Goal: Task Accomplishment & Management: Use online tool/utility

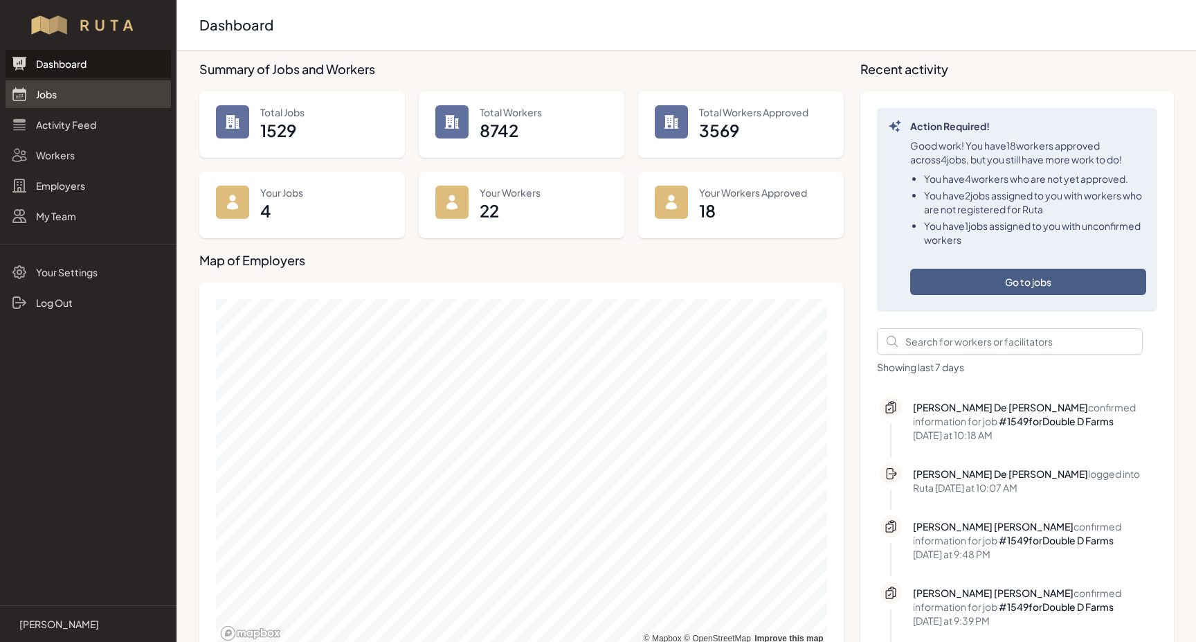
click at [48, 96] on link "Jobs" at bounding box center [88, 94] width 165 height 28
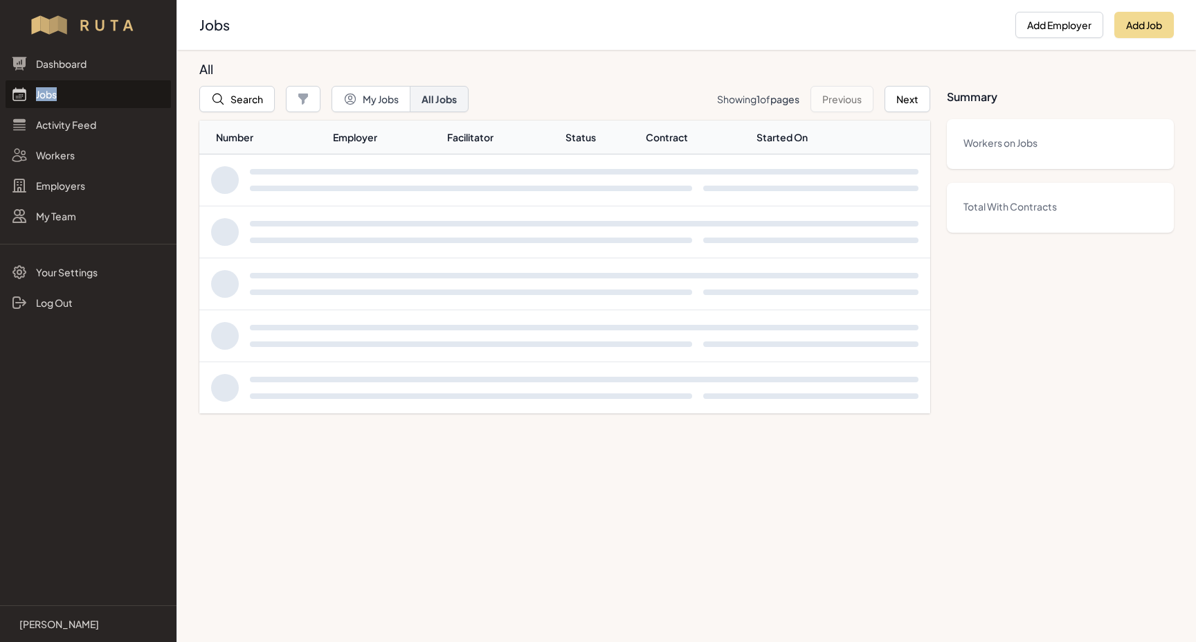
click at [48, 96] on link "Jobs" at bounding box center [88, 94] width 165 height 28
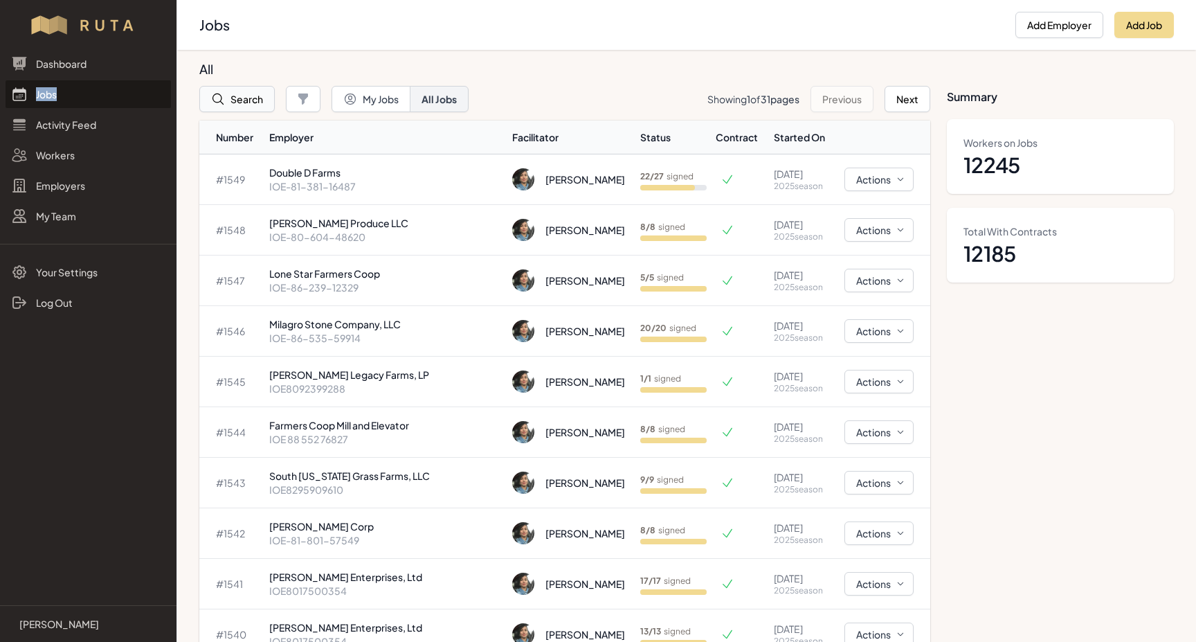
click at [230, 102] on button "Search" at bounding box center [236, 99] width 75 height 26
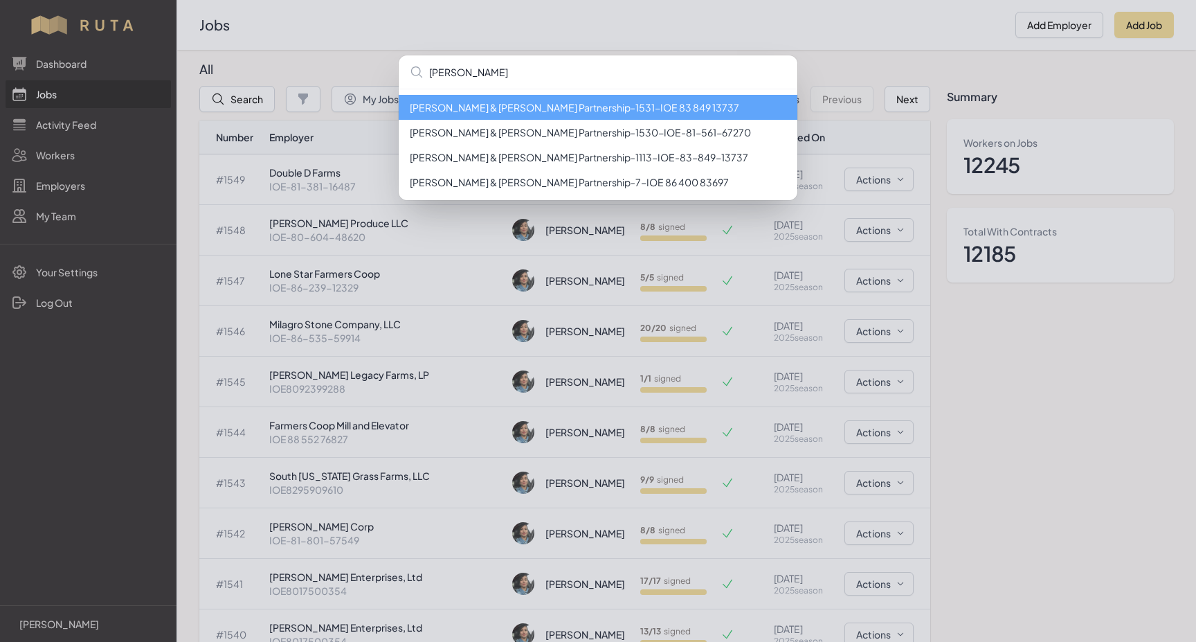
type input "[PERSON_NAME]"
click at [525, 110] on li "[PERSON_NAME] & [PERSON_NAME] Partnership - 1531 - IOE 83 849 13737" at bounding box center [598, 107] width 399 height 25
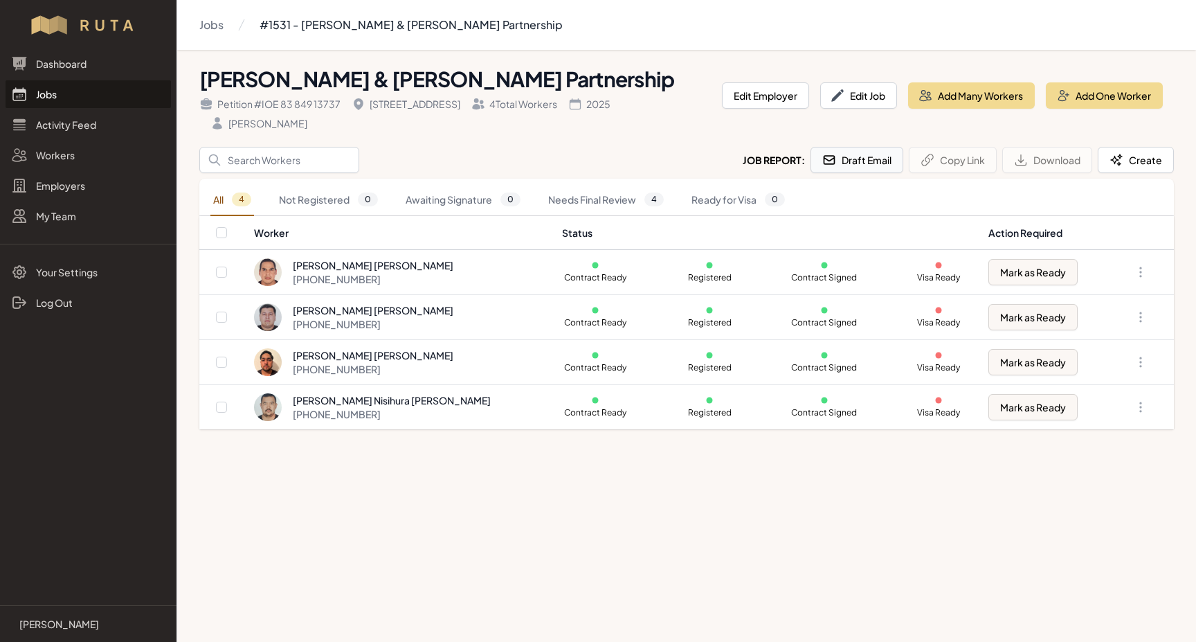
click at [843, 149] on button "Draft Email" at bounding box center [856, 160] width 93 height 26
